Goal: Transaction & Acquisition: Purchase product/service

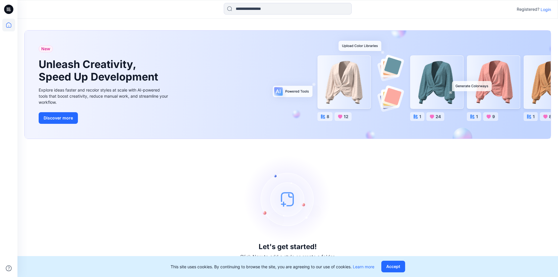
click at [549, 11] on p "Login" at bounding box center [546, 9] width 10 height 6
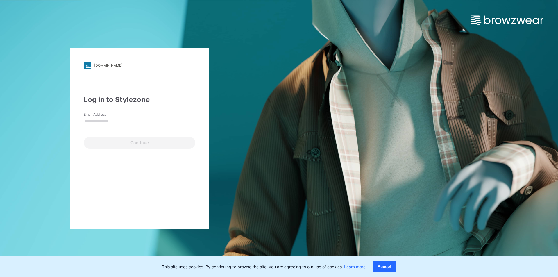
type input "**********"
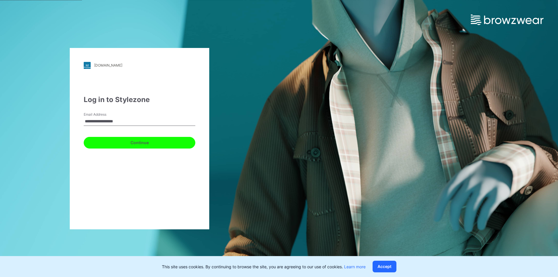
click at [143, 144] on button "Continue" at bounding box center [140, 143] width 112 height 12
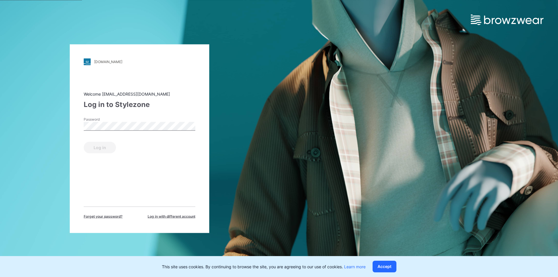
click at [147, 132] on div "Password" at bounding box center [140, 125] width 112 height 17
click at [106, 149] on button "Log in" at bounding box center [100, 148] width 32 height 12
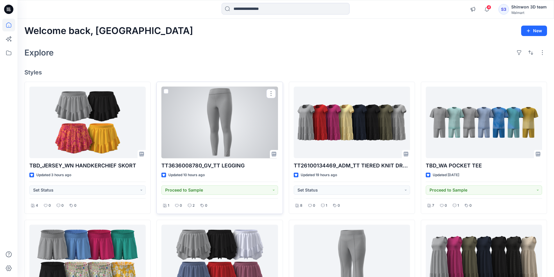
click at [224, 131] on div at bounding box center [219, 123] width 116 height 72
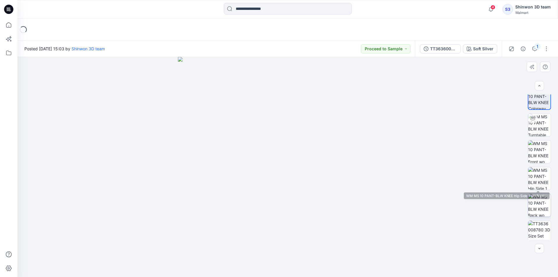
scroll to position [12, 0]
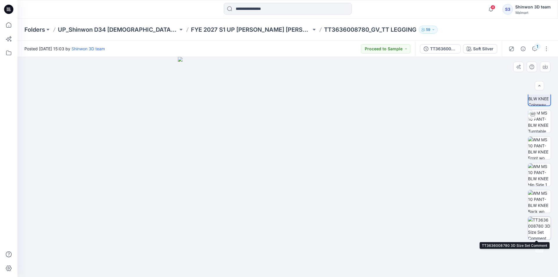
click at [541, 231] on img at bounding box center [539, 228] width 23 height 23
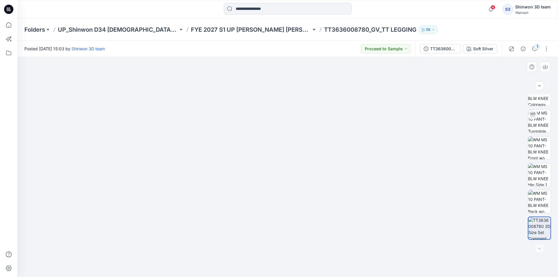
drag, startPoint x: 345, startPoint y: 117, endPoint x: 330, endPoint y: 177, distance: 61.8
click at [330, 177] on img at bounding box center [288, 147] width 414 height 259
